Goal: Book appointment/travel/reservation

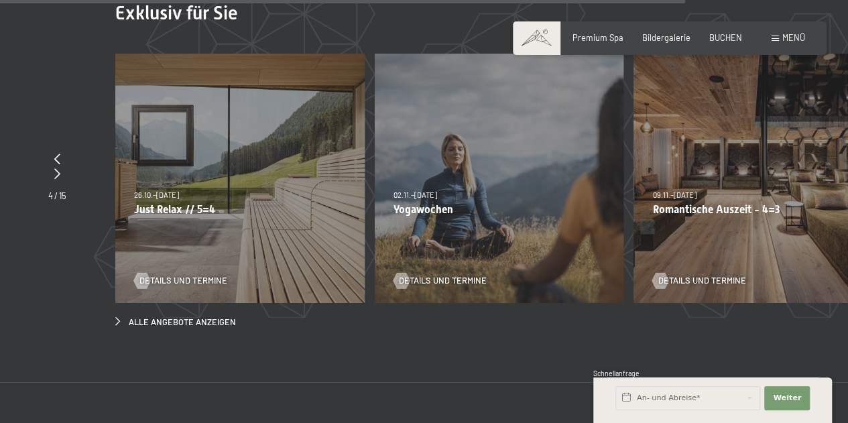
scroll to position [4598, 0]
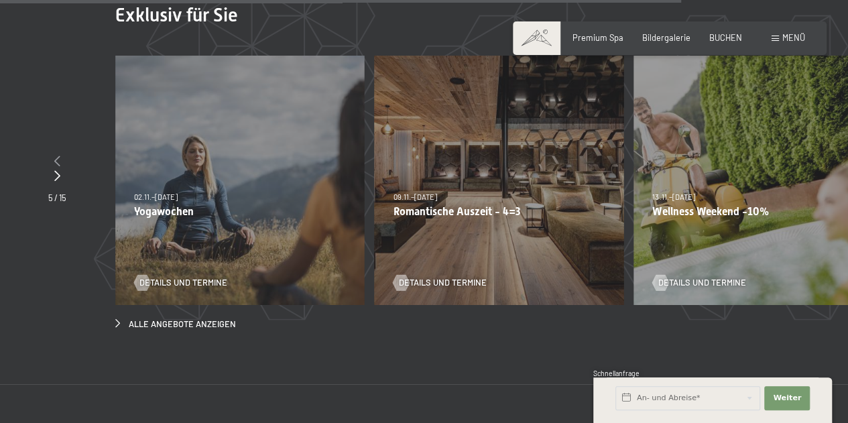
click at [57, 156] on icon at bounding box center [57, 161] width 6 height 11
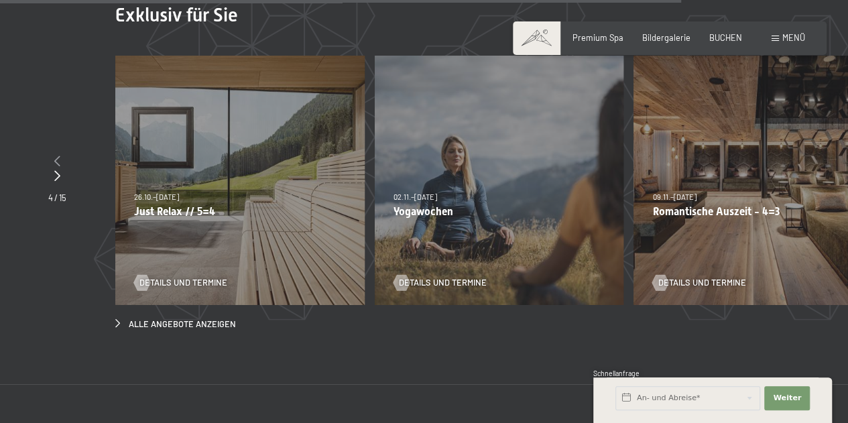
click at [57, 156] on icon at bounding box center [57, 161] width 6 height 11
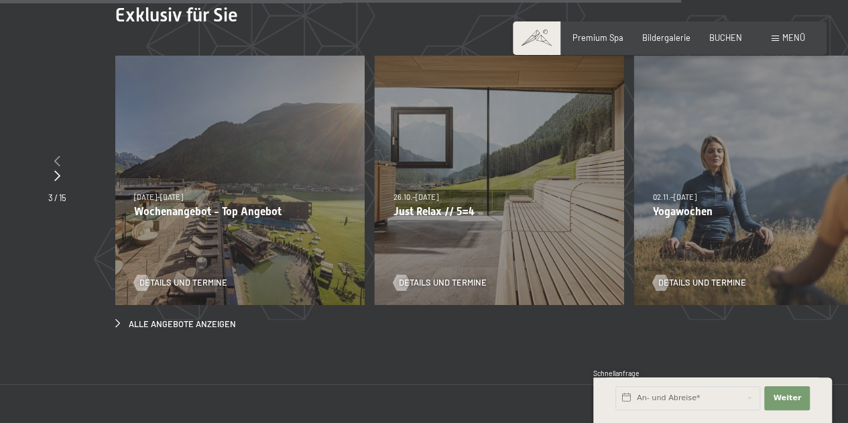
click at [57, 156] on icon at bounding box center [57, 161] width 6 height 11
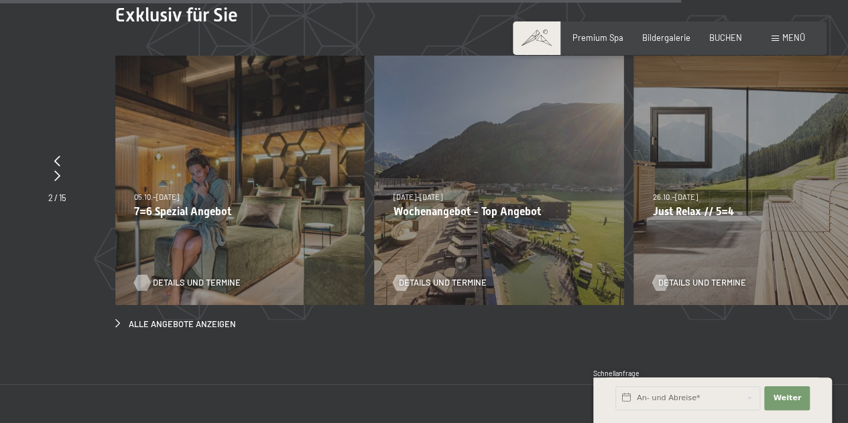
click at [174, 277] on span "Details und Termine" at bounding box center [197, 283] width 88 height 12
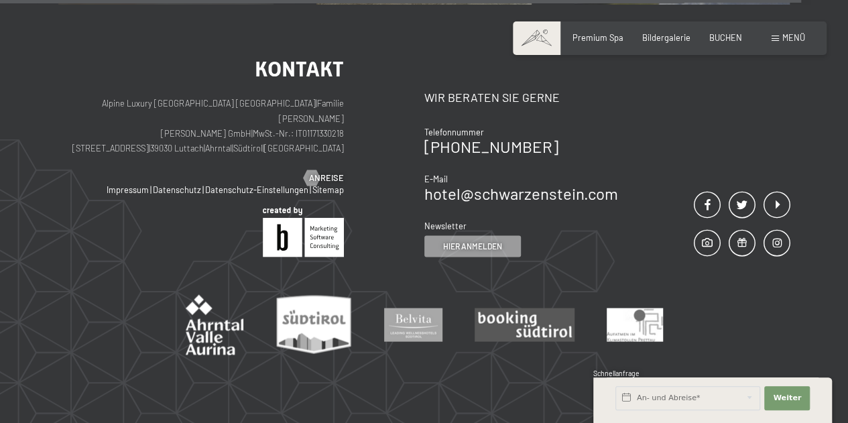
scroll to position [1282, 0]
